Goal: Navigation & Orientation: Find specific page/section

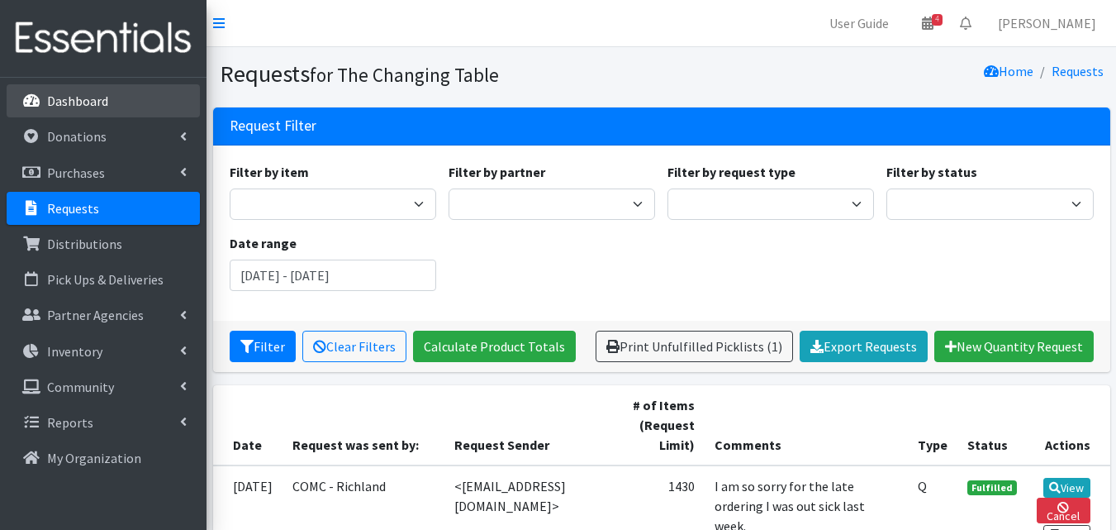
click at [130, 101] on link "Dashboard" at bounding box center [103, 100] width 193 height 33
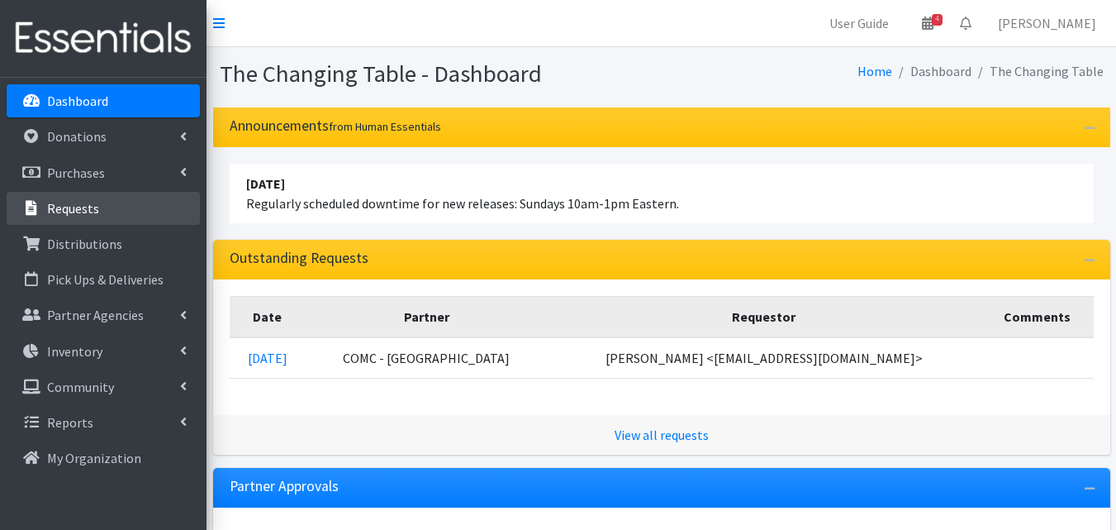
click at [121, 213] on link "Requests" at bounding box center [103, 208] width 193 height 33
